Goal: Browse casually

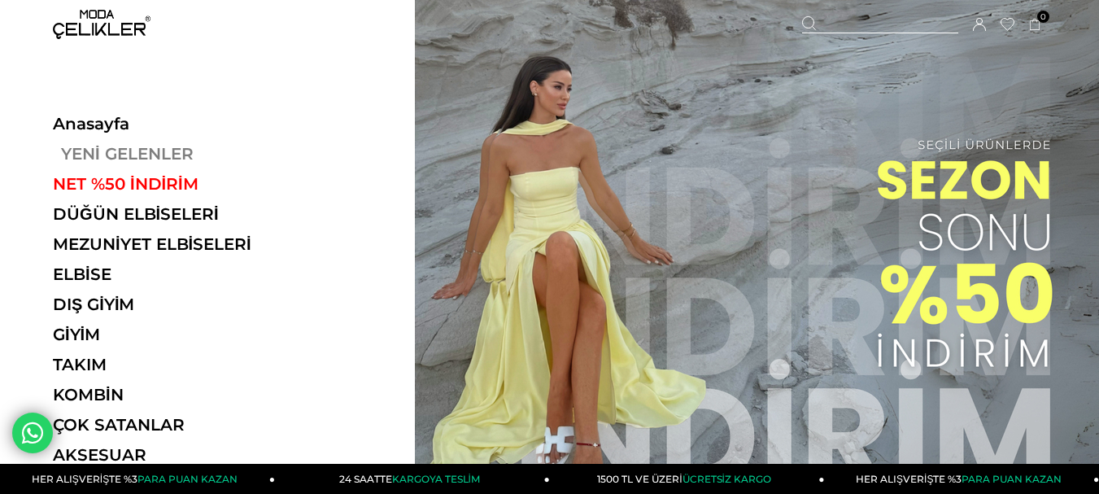
click at [134, 146] on link "YENİ GELENLER" at bounding box center [165, 154] width 224 height 20
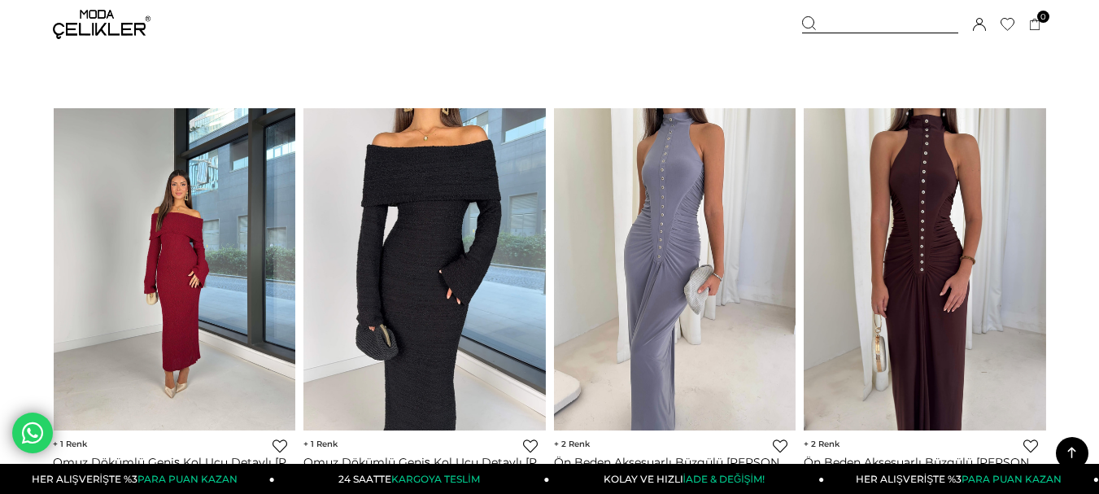
click at [85, 20] on img at bounding box center [102, 24] width 98 height 29
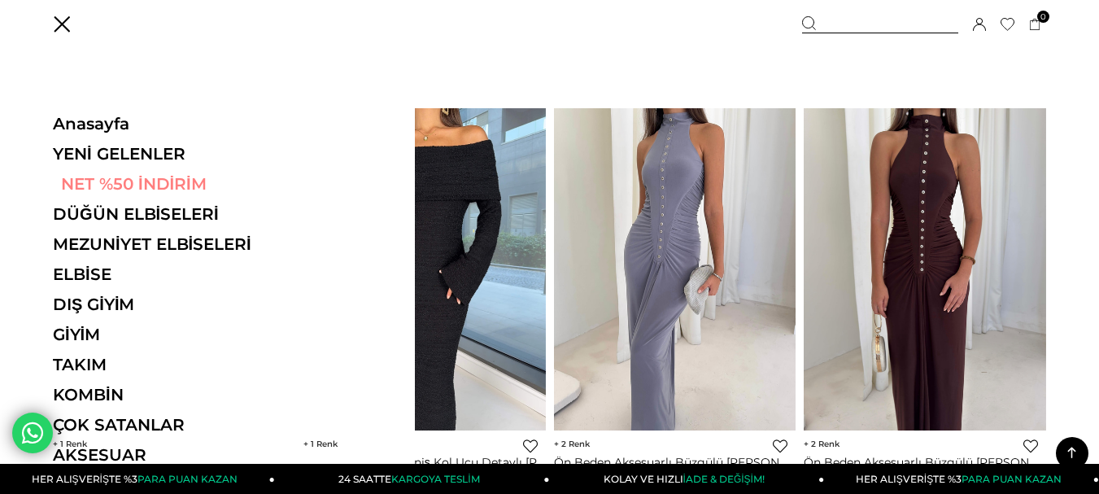
click at [133, 179] on link "NET %50 İNDİRİM" at bounding box center [165, 184] width 224 height 20
